Goal: Find specific page/section: Find specific page/section

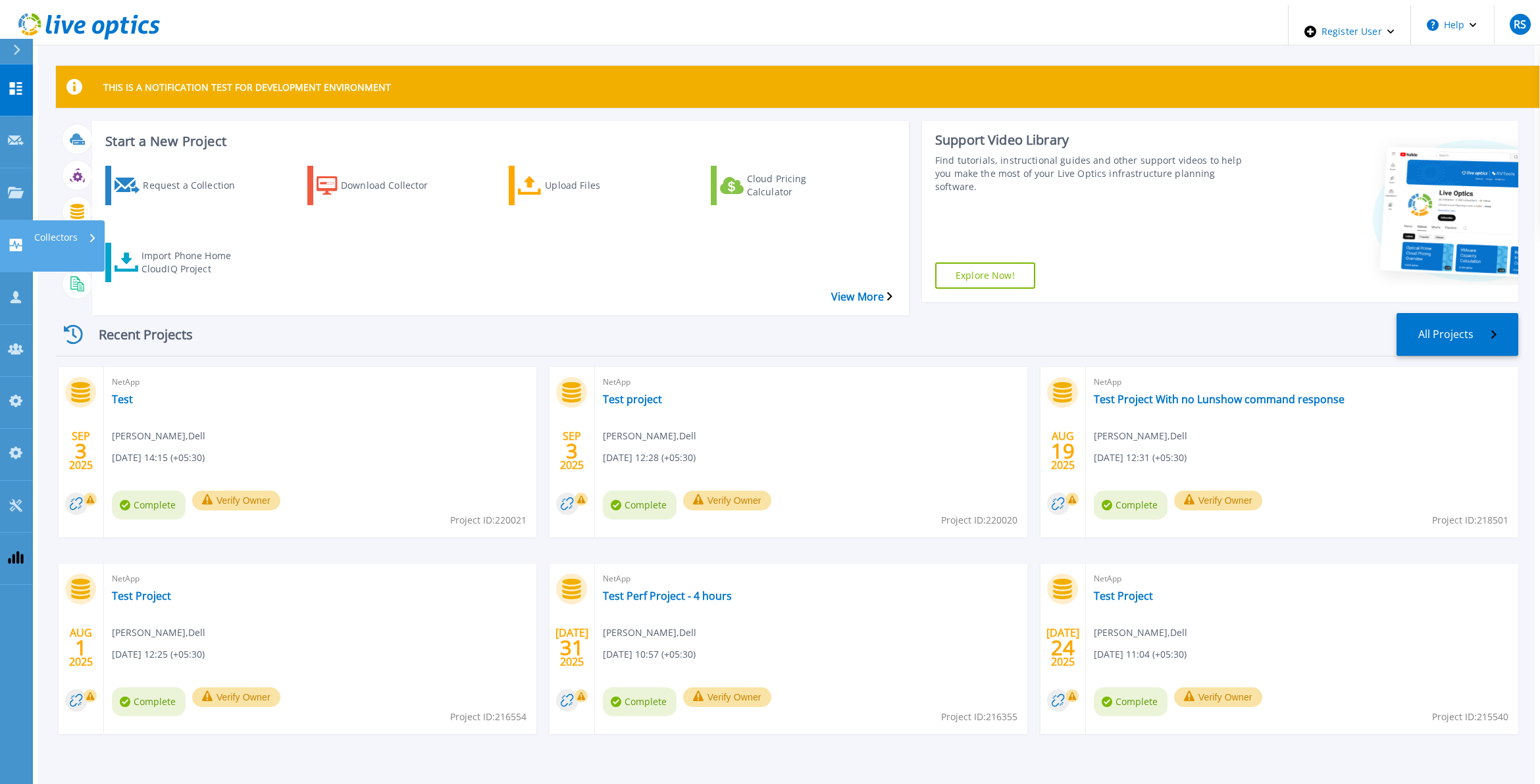
click at [18, 238] on icon at bounding box center [15, 244] width 12 height 12
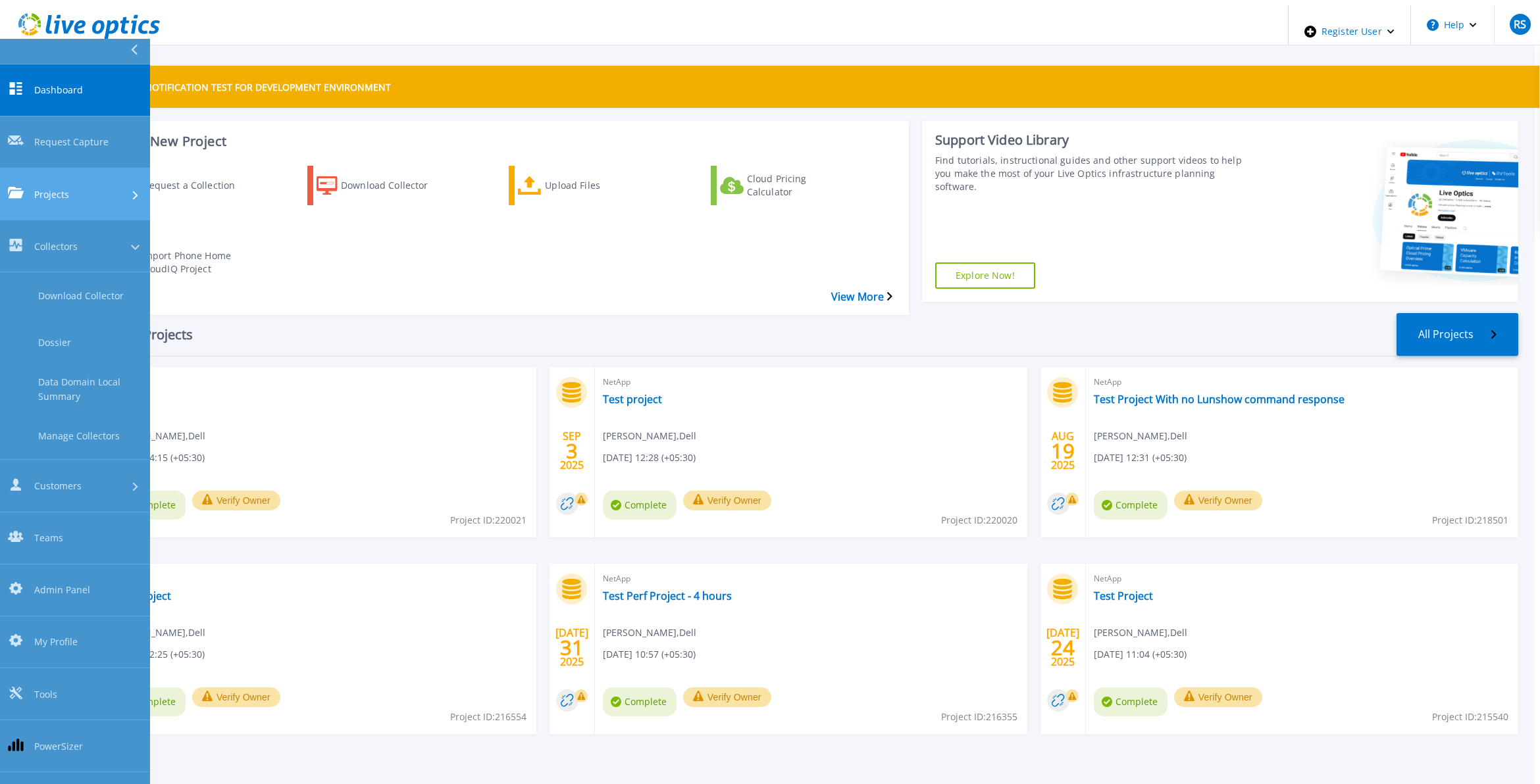
click at [48, 188] on span "Projects" at bounding box center [52, 195] width 35 height 13
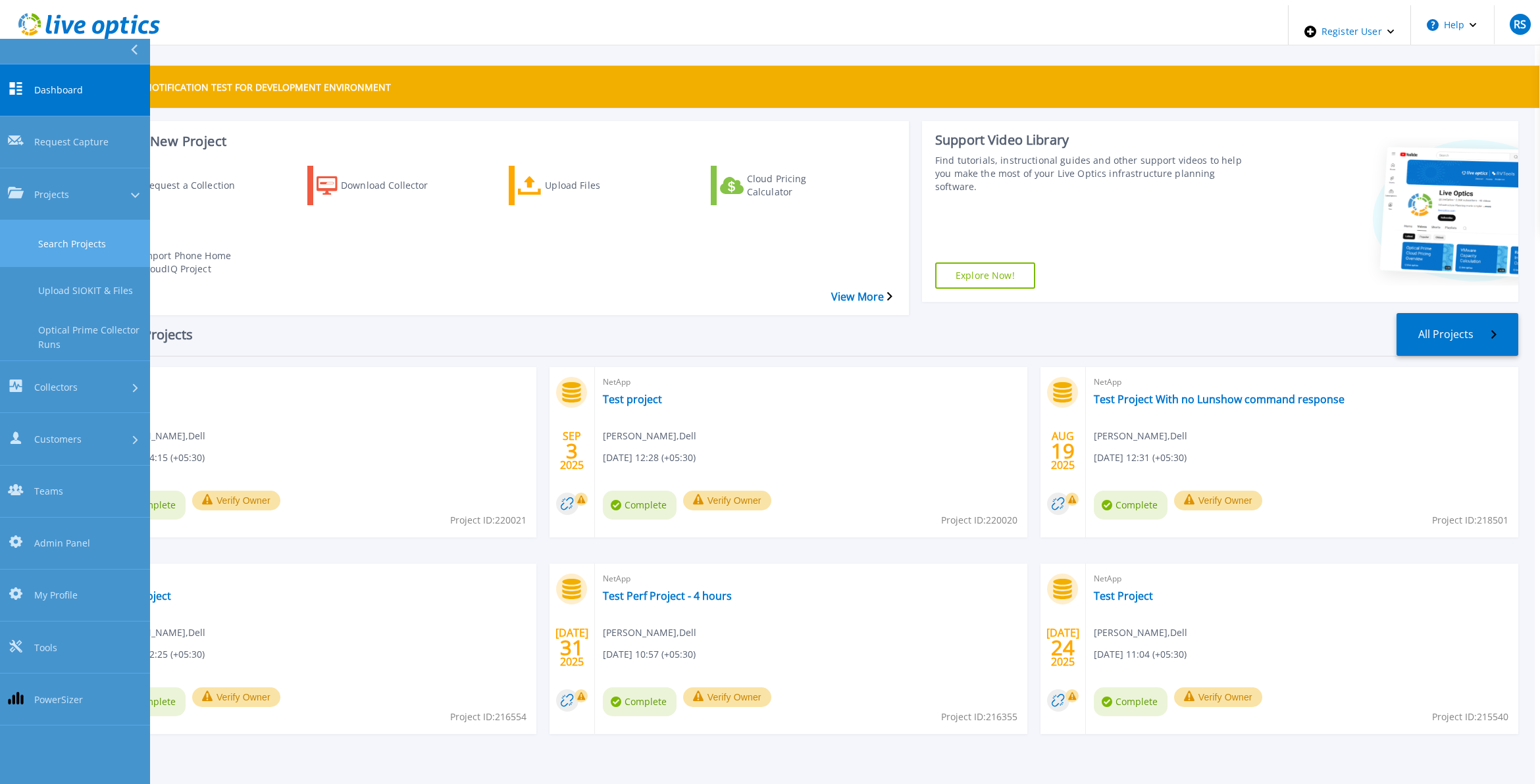
click at [131, 220] on link "Search Projects" at bounding box center [74, 243] width 150 height 47
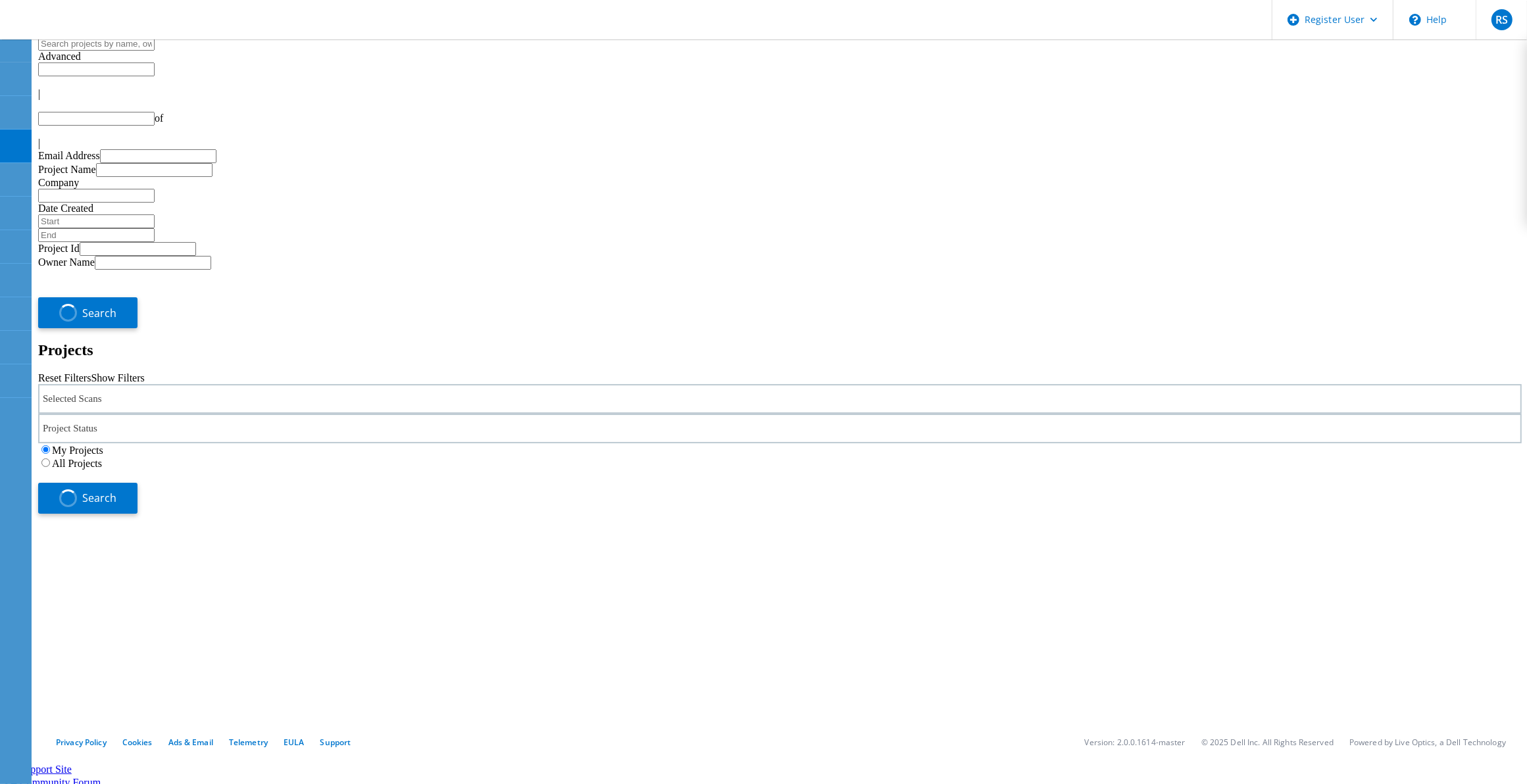
type input "1"
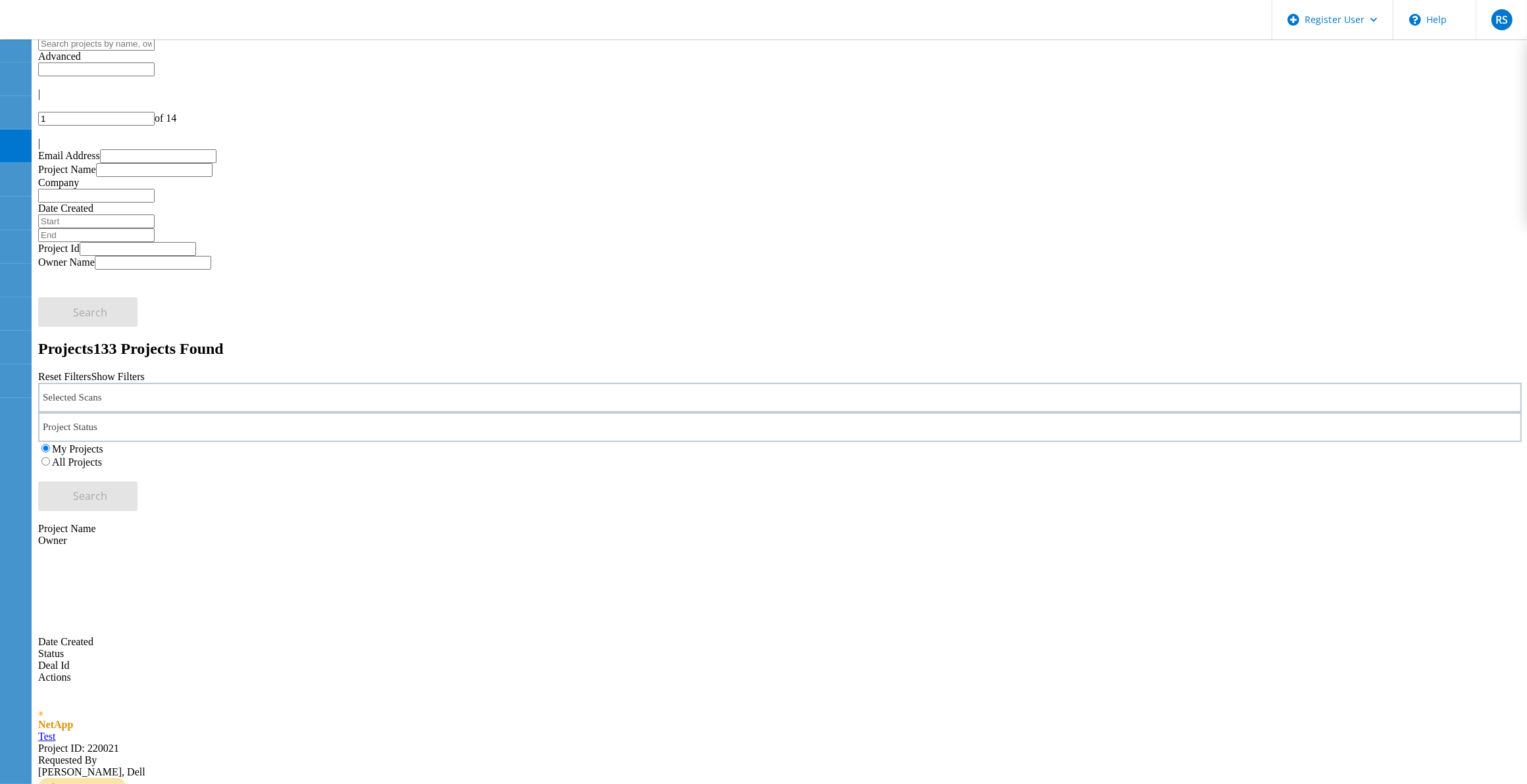
click at [360, 382] on div "Selected Scans" at bounding box center [780, 397] width 1484 height 30
click at [189, 492] on div "VMAX3/PowerMax" at bounding box center [779, 502] width 1468 height 20
click at [169, 497] on label "VMAX3/PowerMax" at bounding box center [125, 503] width 87 height 11
click at [80, 497] on input "VMAX3/PowerMax" at bounding box center [75, 501] width 9 height 9
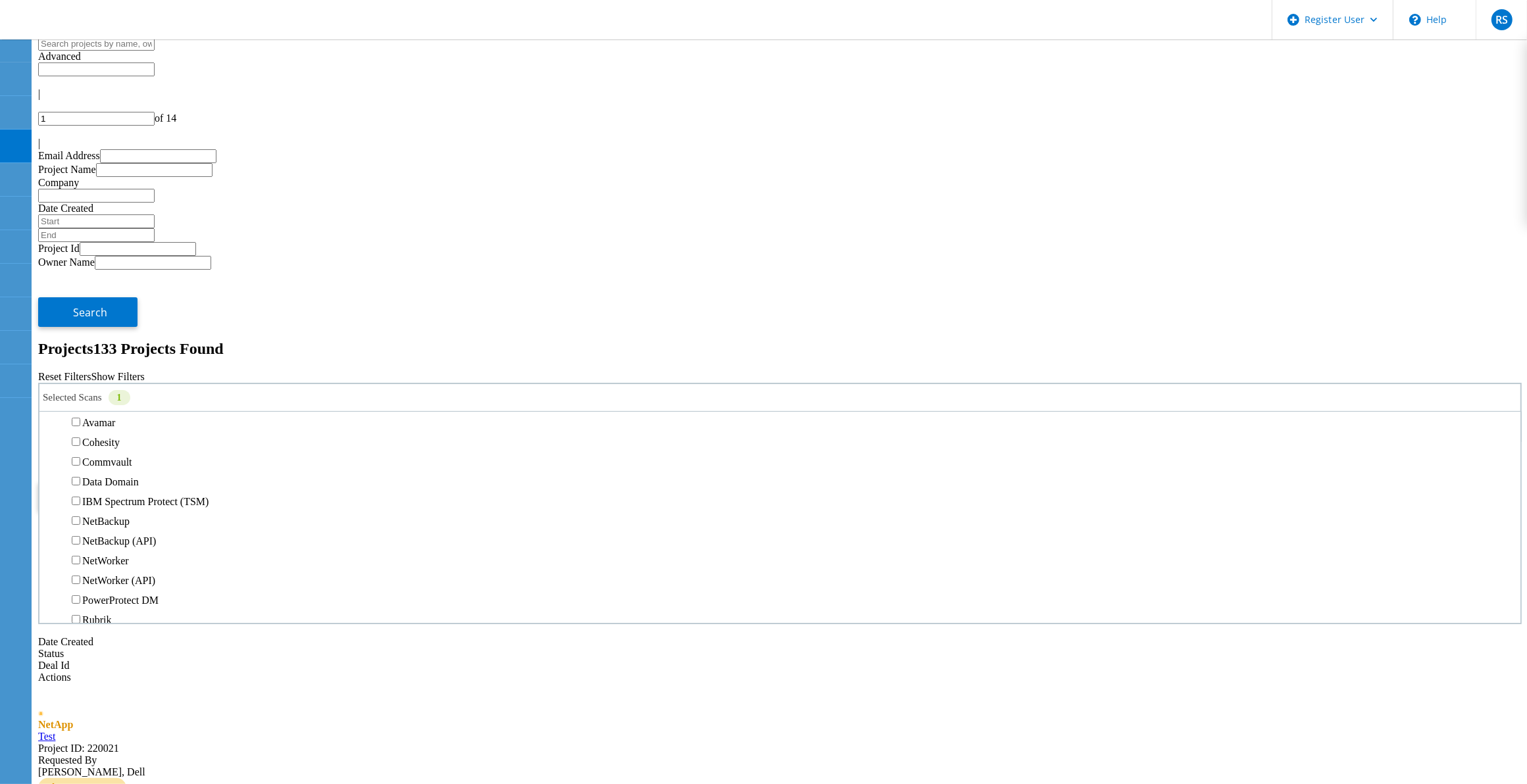
scroll to position [576, 0]
click at [102, 457] on label "All Projects" at bounding box center [76, 463] width 50 height 11
click at [50, 457] on input "All Projects" at bounding box center [45, 461] width 9 height 9
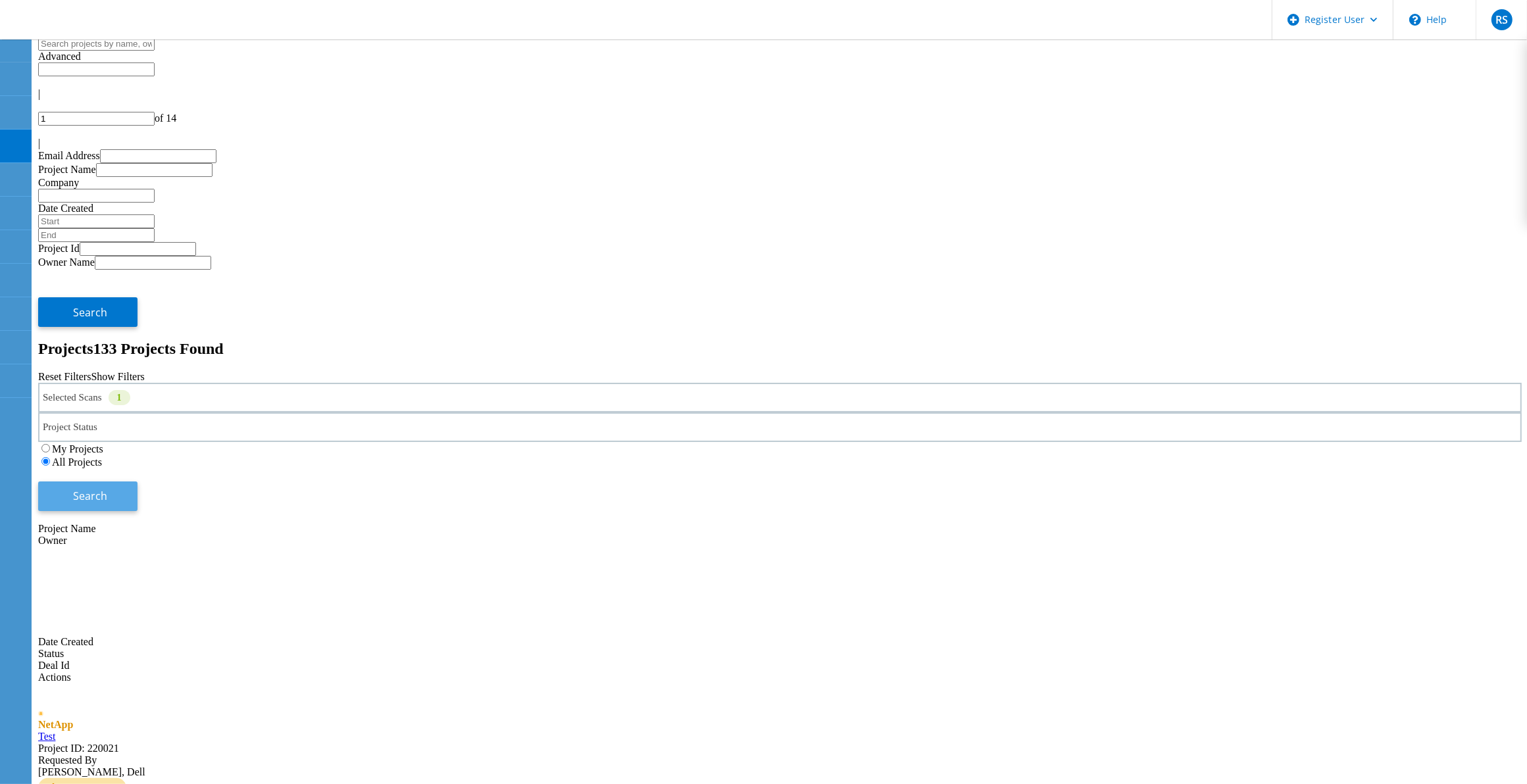
click at [137, 482] on button "Search" at bounding box center [88, 496] width 99 height 30
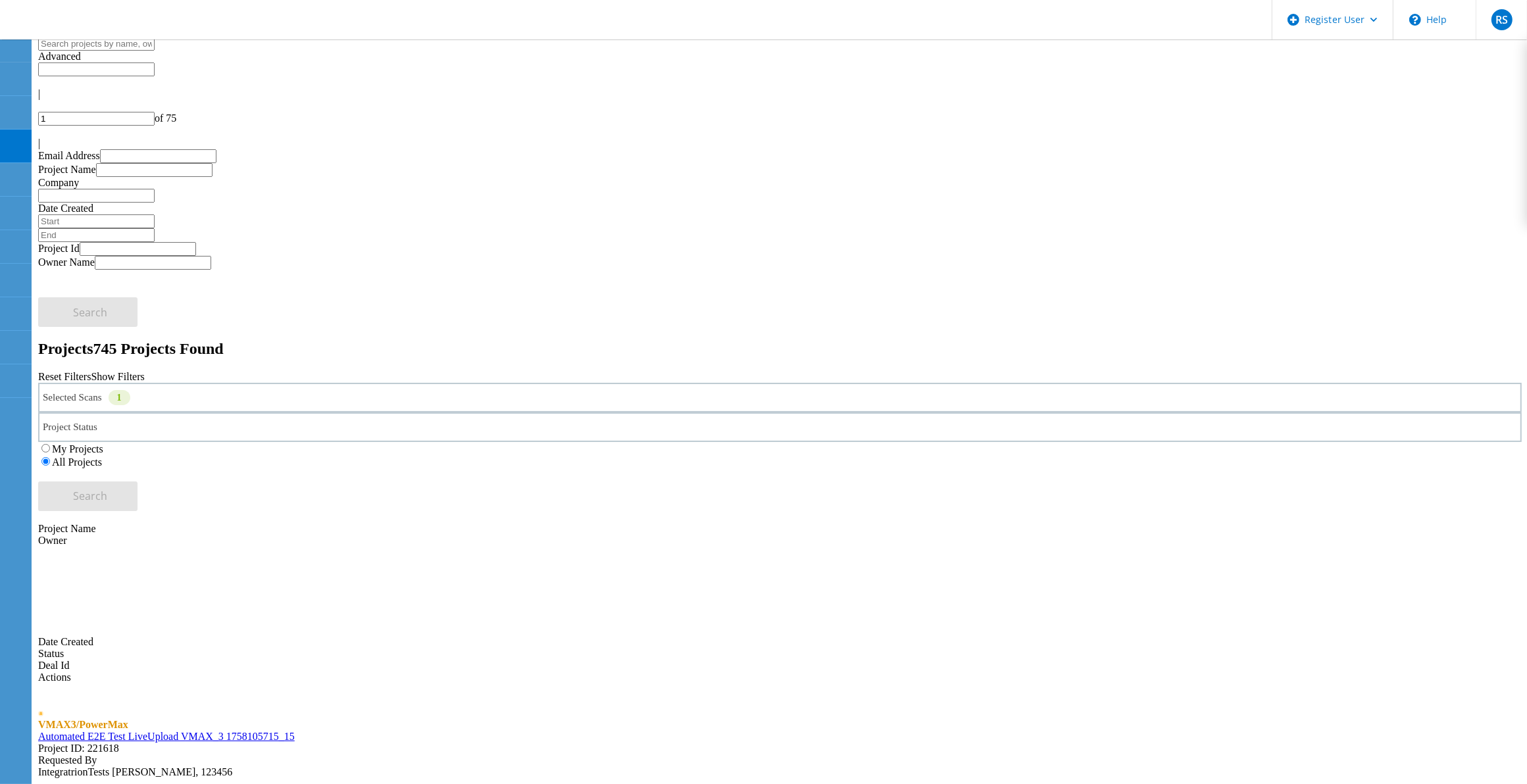
click at [103, 444] on label "My Projects" at bounding box center [77, 449] width 52 height 11
click at [50, 444] on input "My Projects" at bounding box center [45, 448] width 9 height 9
click at [137, 482] on button "Search" at bounding box center [88, 496] width 99 height 30
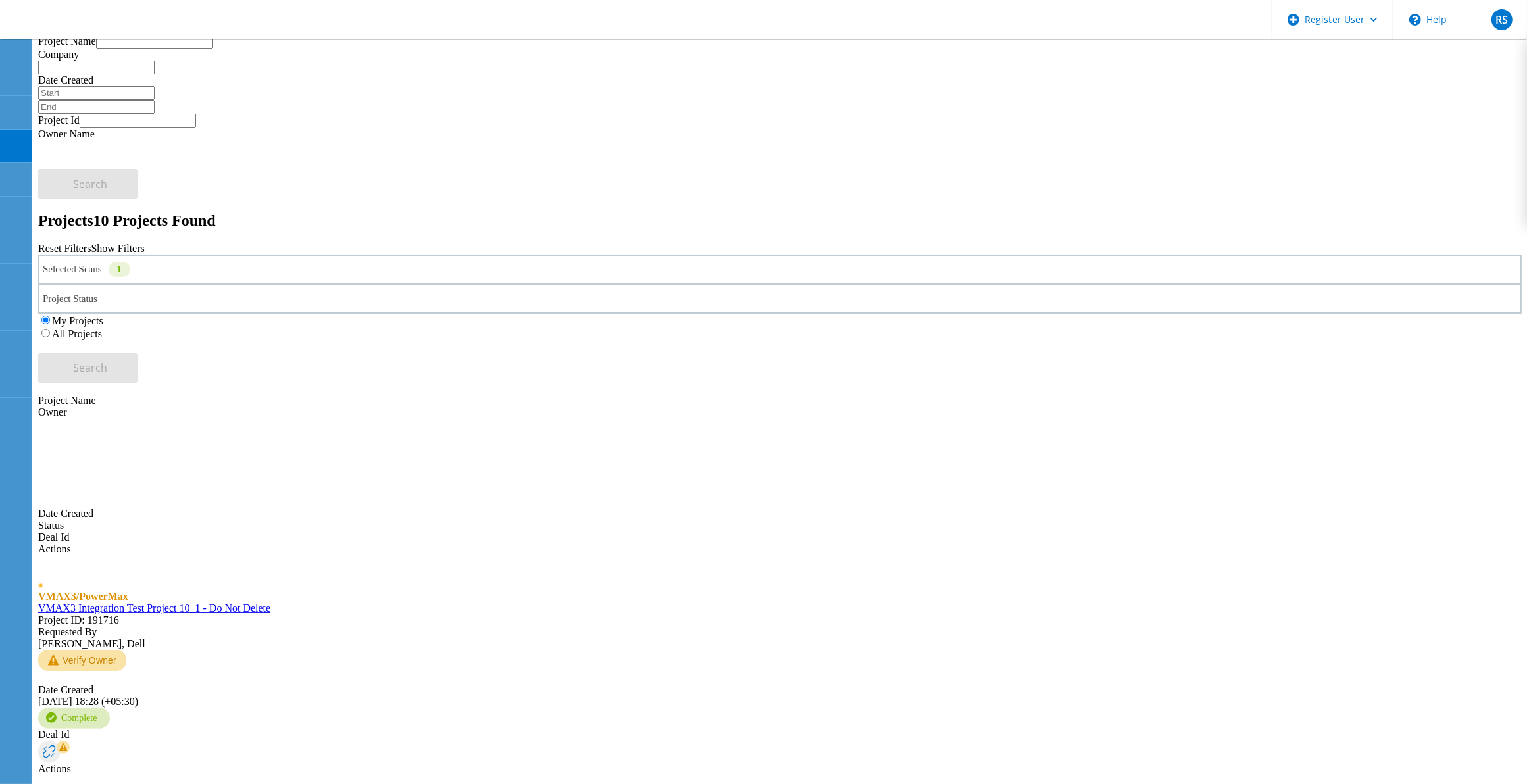
scroll to position [0, 0]
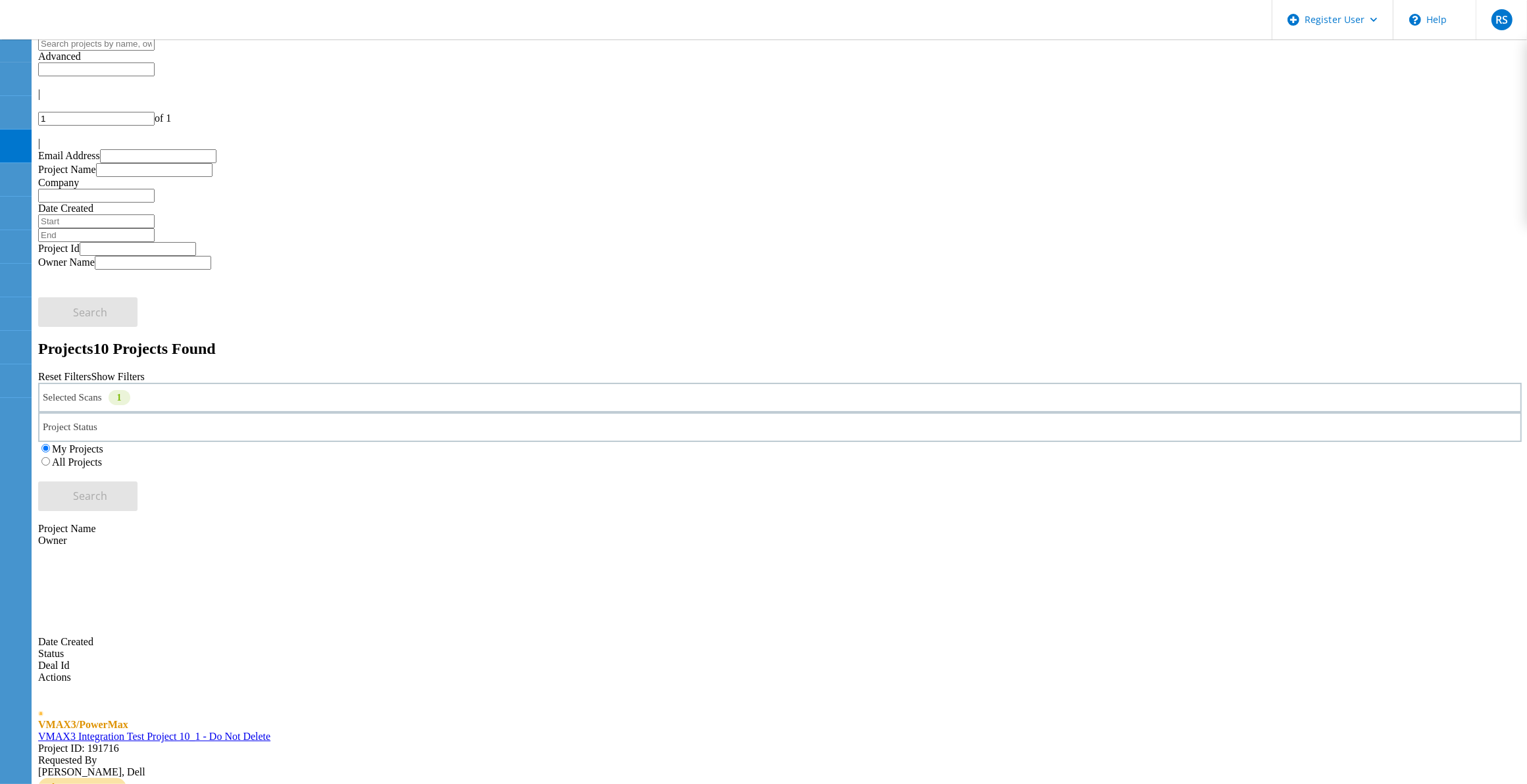
click at [271, 731] on link "VMAX3 Integration Test Project 10_1 - Do Not Delete" at bounding box center [155, 736] width 233 height 11
